Goal: Task Accomplishment & Management: Use online tool/utility

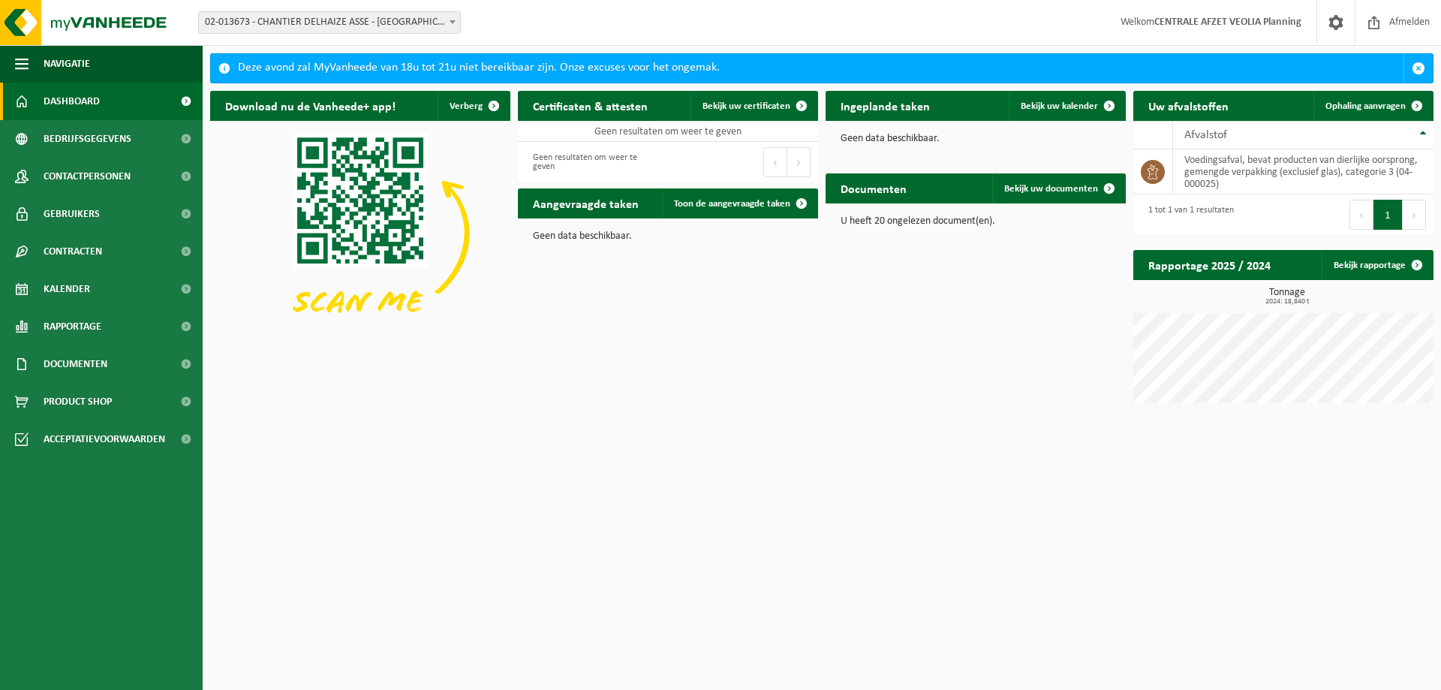
click at [404, 23] on span "02-013673 - CHANTIER DELHAIZE ASSE - [GEOGRAPHIC_DATA] - [GEOGRAPHIC_DATA]" at bounding box center [329, 22] width 261 height 21
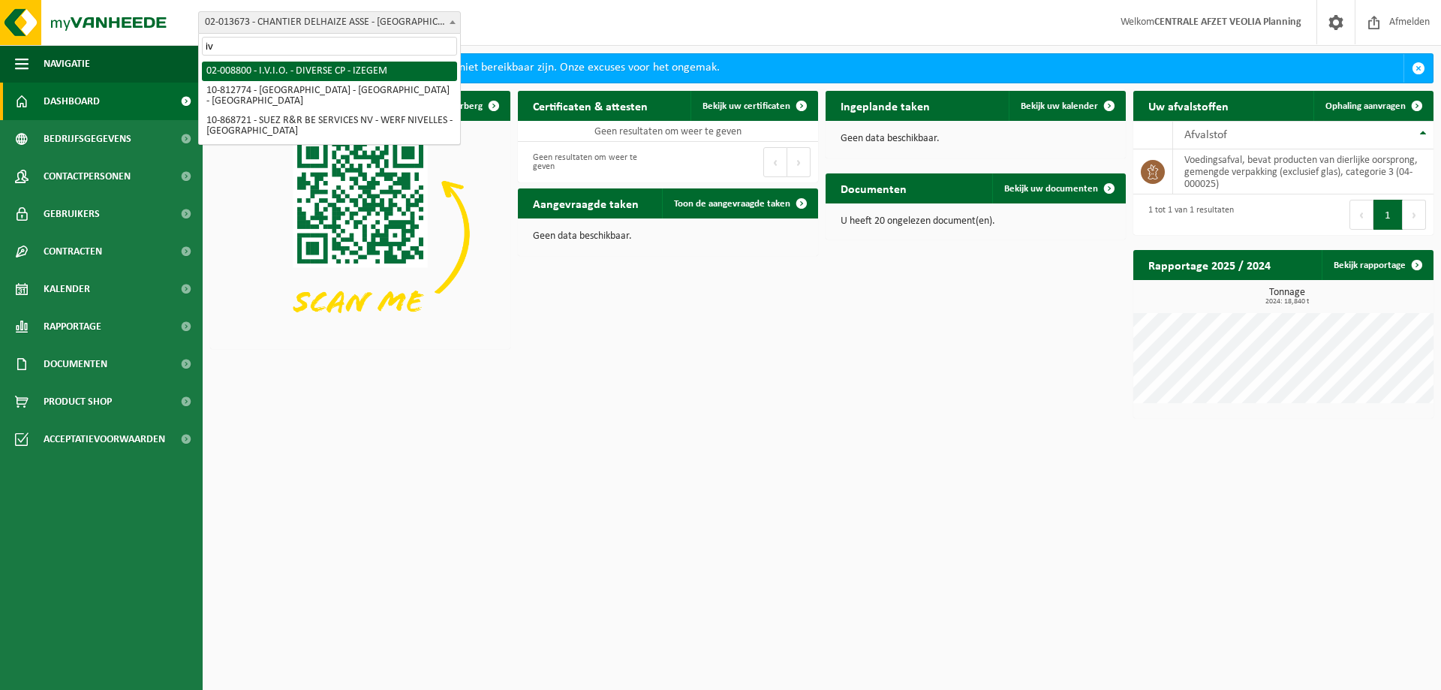
type input "iv"
select select "93106"
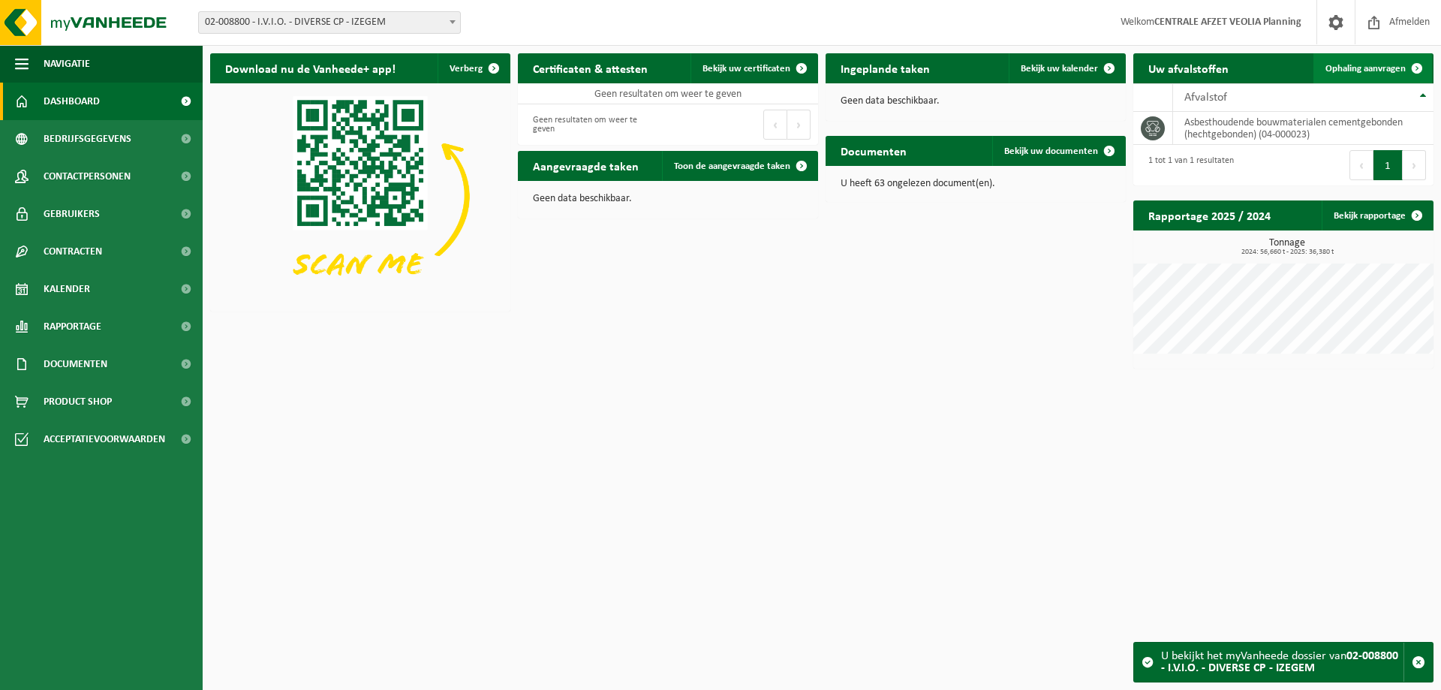
click at [1352, 74] on link "Ophaling aanvragen" at bounding box center [1373, 68] width 119 height 30
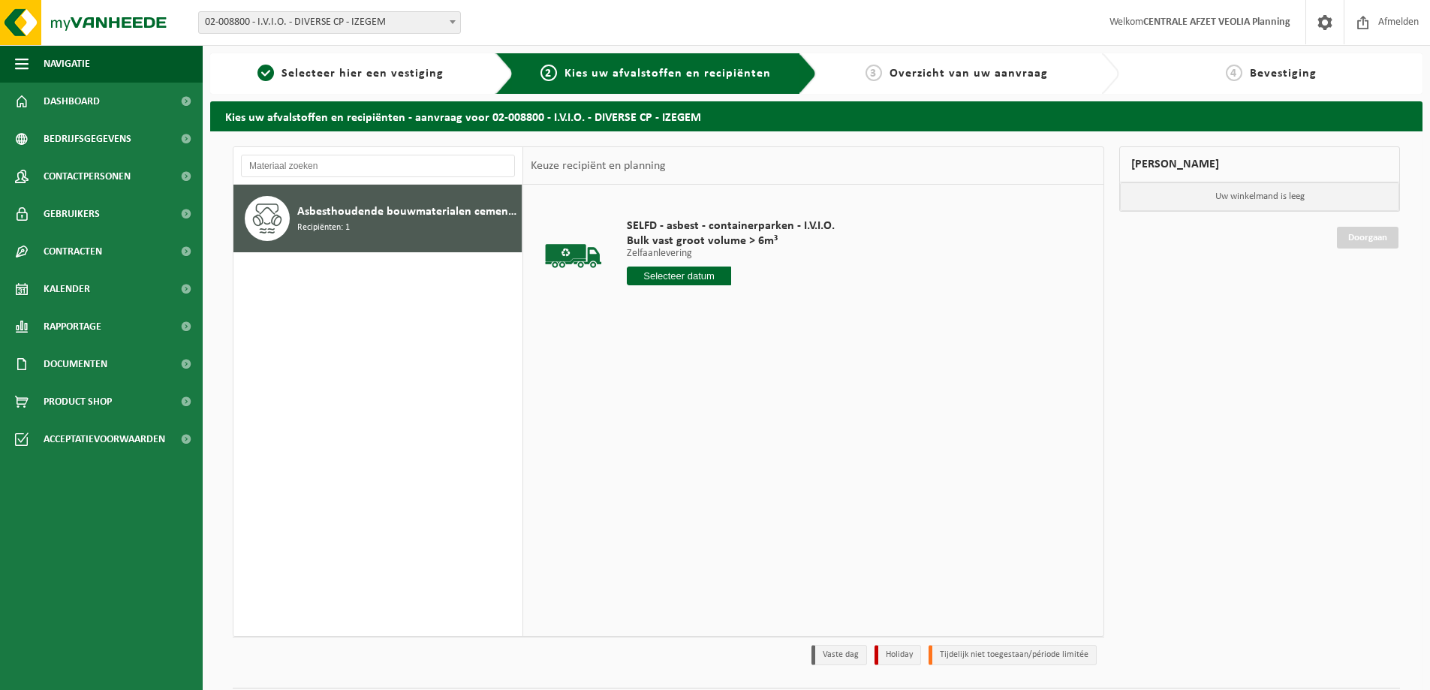
click at [696, 277] on input "text" at bounding box center [679, 276] width 104 height 19
click at [694, 408] on div "17" at bounding box center [694, 409] width 26 height 24
type input "Van 2025-09-17"
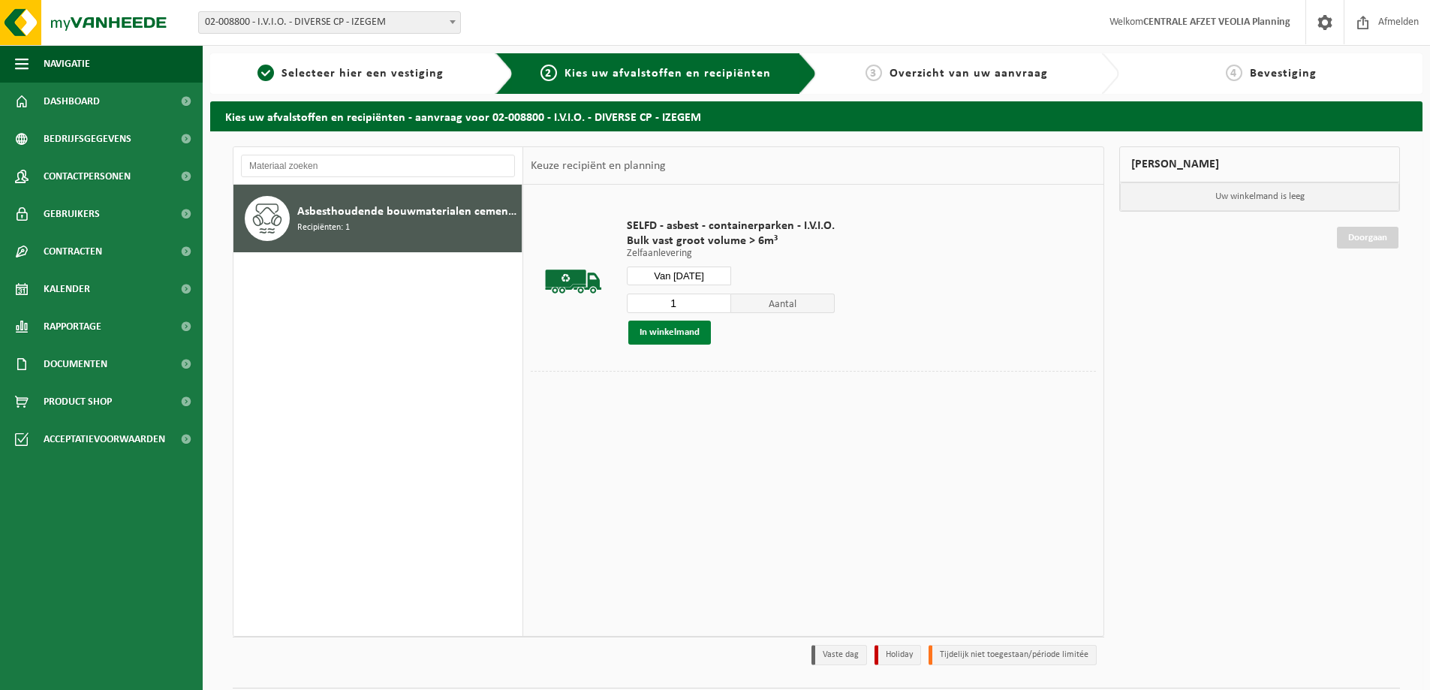
click at [669, 326] on button "In winkelmand" at bounding box center [669, 333] width 83 height 24
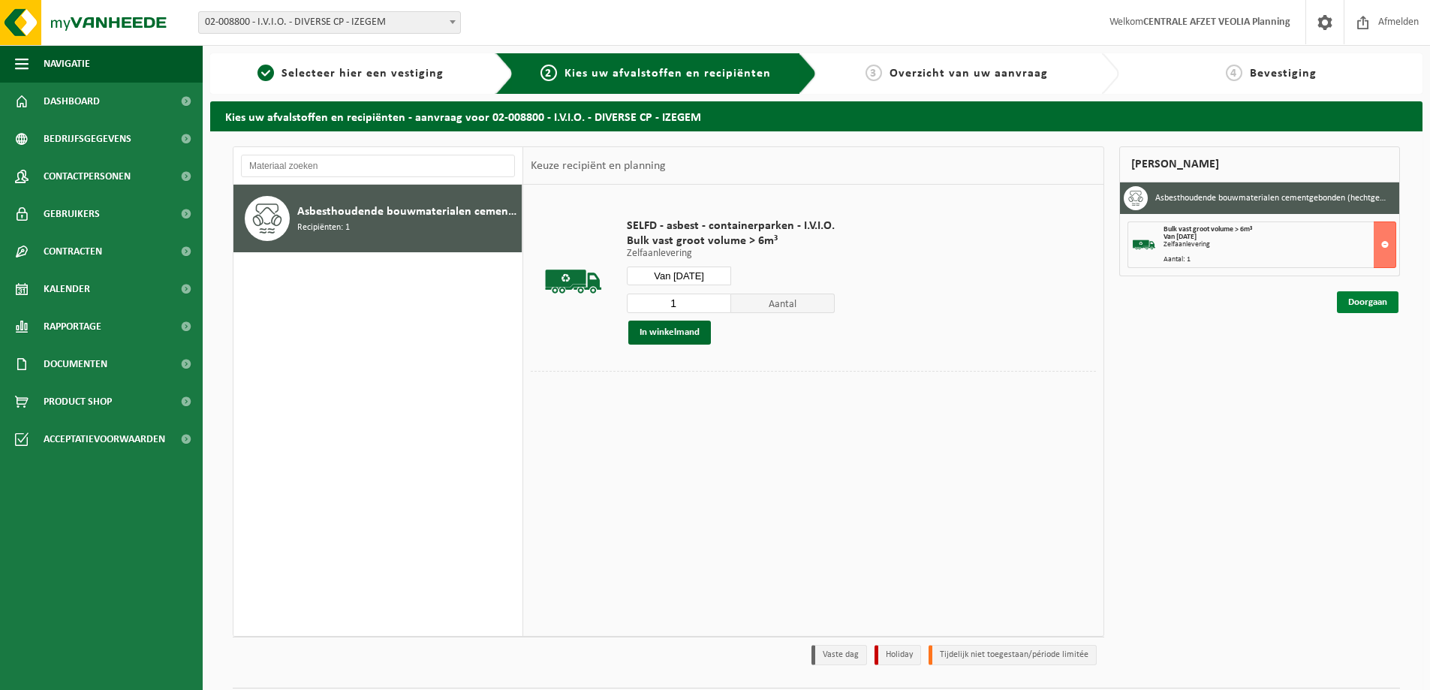
click at [1372, 300] on link "Doorgaan" at bounding box center [1368, 302] width 62 height 22
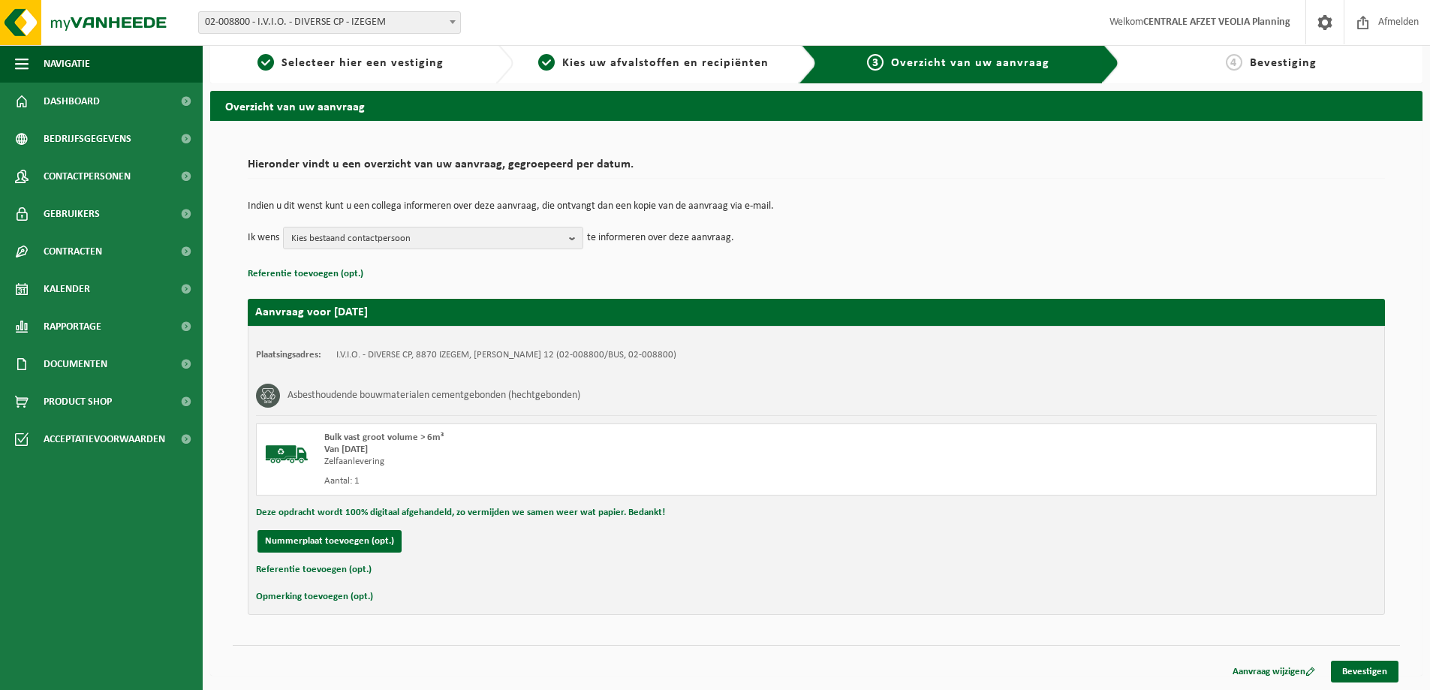
scroll to position [11, 0]
click at [1366, 666] on link "Bevestigen" at bounding box center [1365, 671] width 68 height 22
